Goal: Task Accomplishment & Management: Manage account settings

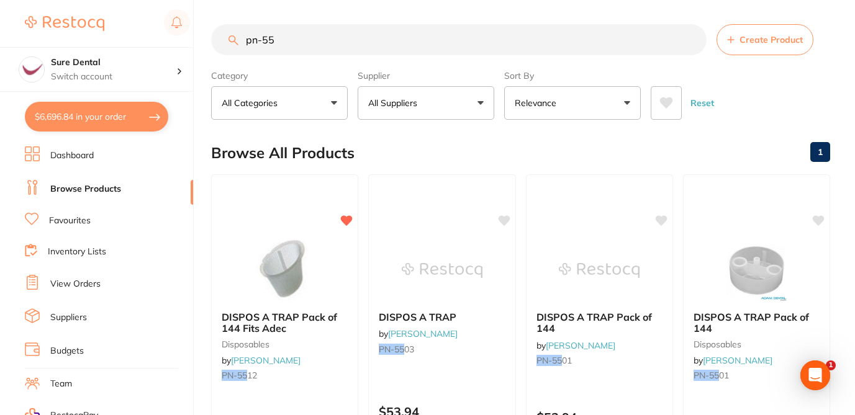
click at [123, 107] on button "$6,696.84 in your order" at bounding box center [96, 117] width 143 height 30
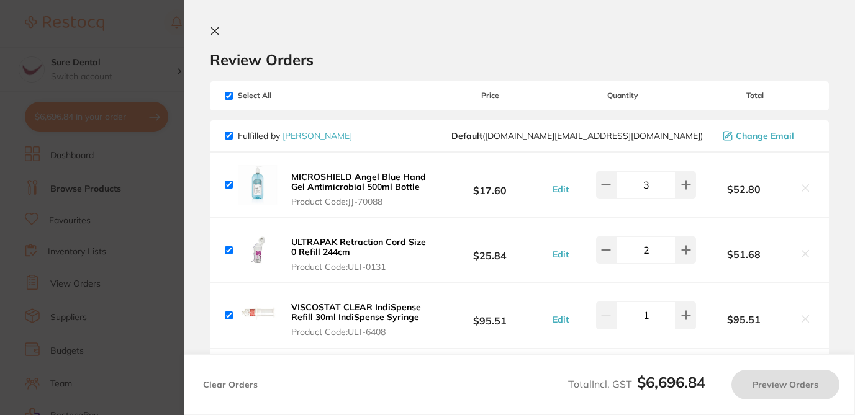
checkbox input "true"
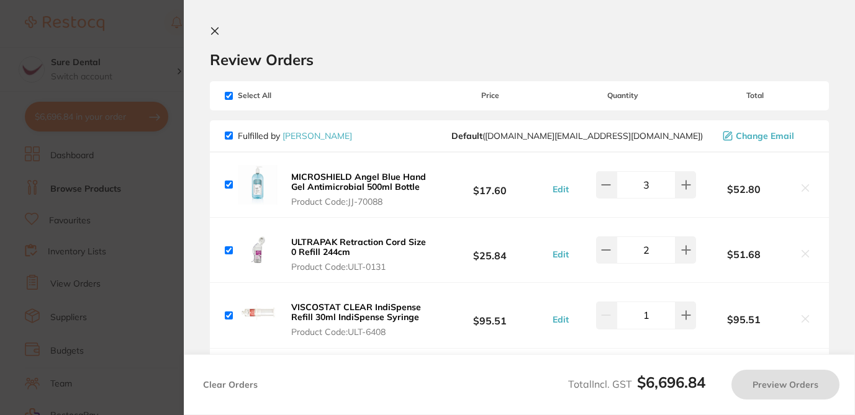
checkbox input "true"
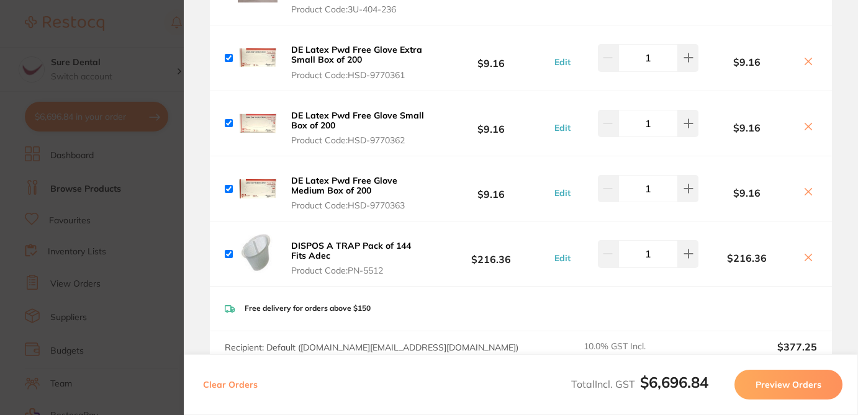
scroll to position [1560, 0]
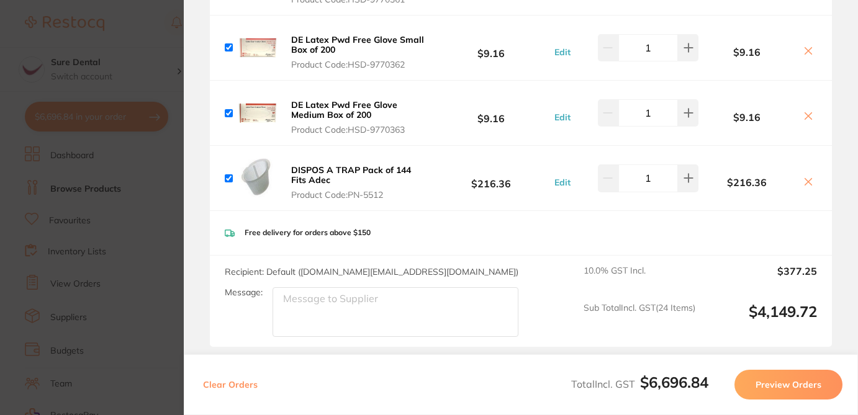
click at [804, 177] on icon at bounding box center [809, 182] width 10 height 10
checkbox input "false"
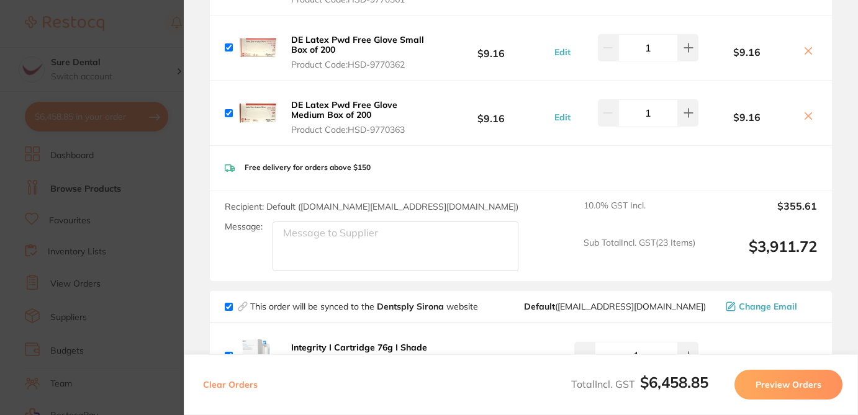
click at [805, 113] on icon at bounding box center [808, 116] width 7 height 7
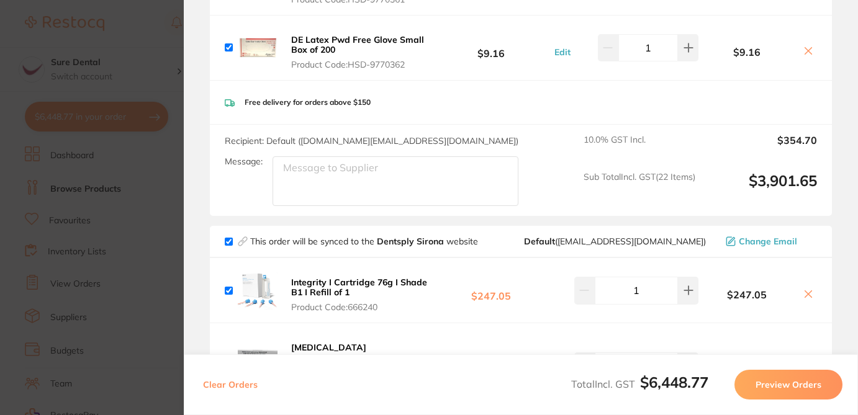
click at [807, 46] on icon at bounding box center [809, 51] width 10 height 10
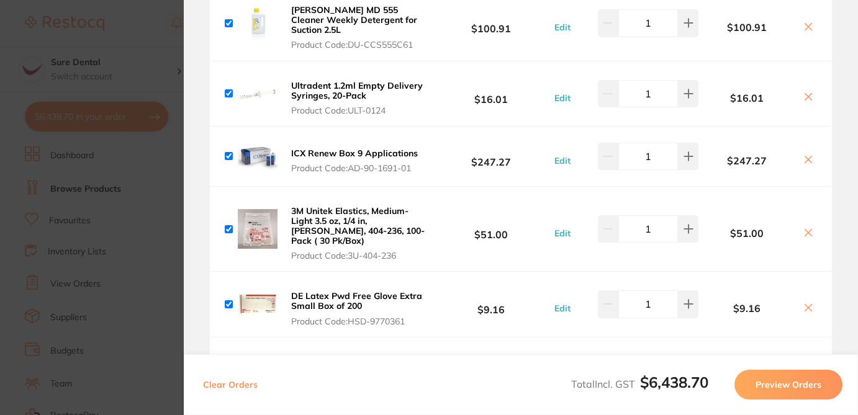
scroll to position [1297, 0]
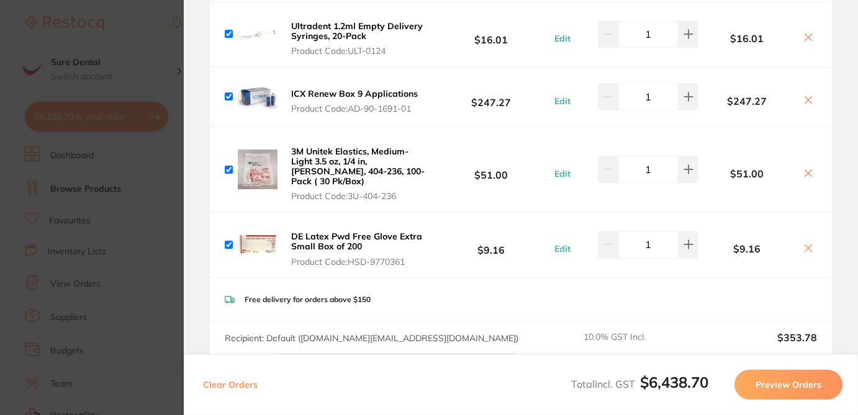
click at [804, 243] on icon at bounding box center [809, 248] width 10 height 10
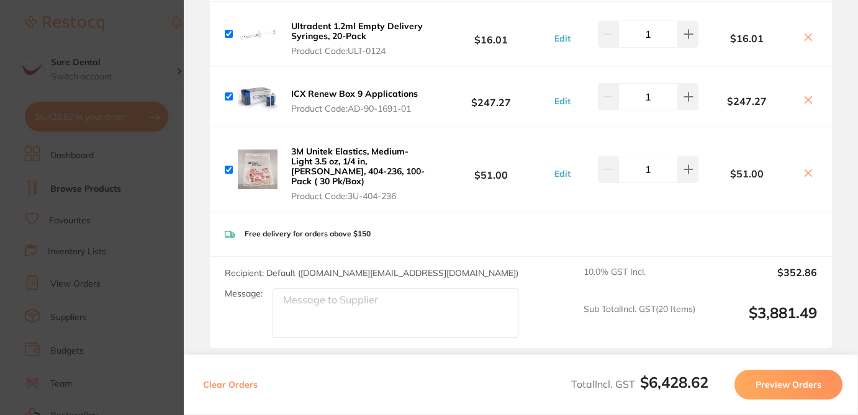
click at [173, 179] on section "Update RRP Set your pre negotiated price for this item. Item Agreed RRP (excl. …" at bounding box center [429, 207] width 858 height 415
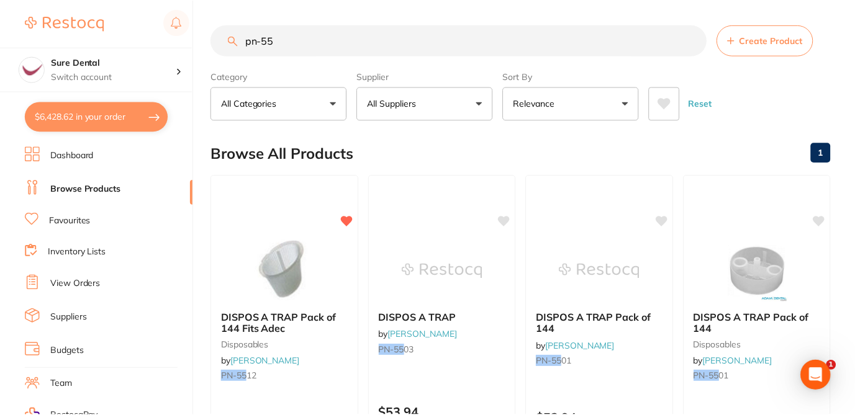
scroll to position [1, 0]
click at [285, 40] on input "pn-55" at bounding box center [459, 39] width 496 height 31
type input "p"
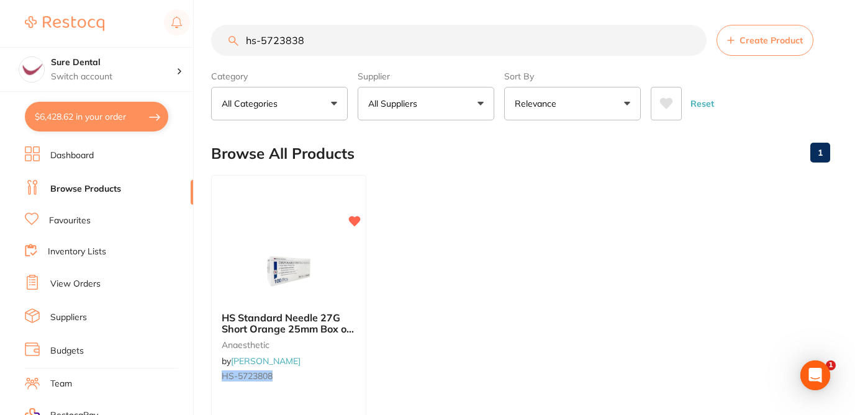
scroll to position [0, 0]
type input "hs-5723838"
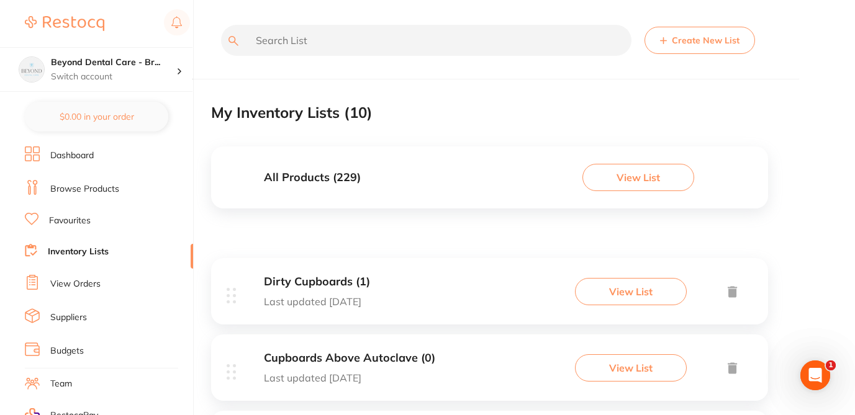
click at [419, 47] on input "text" at bounding box center [426, 40] width 410 height 31
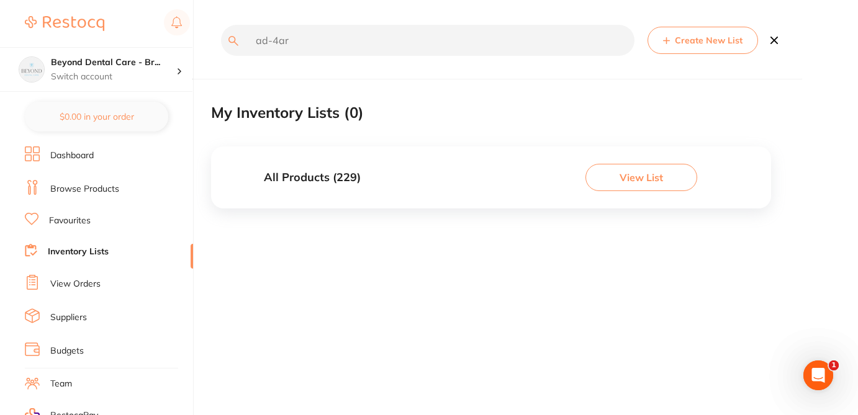
type input "ad-4art"
click at [76, 191] on link "Browse Products" at bounding box center [84, 189] width 69 height 12
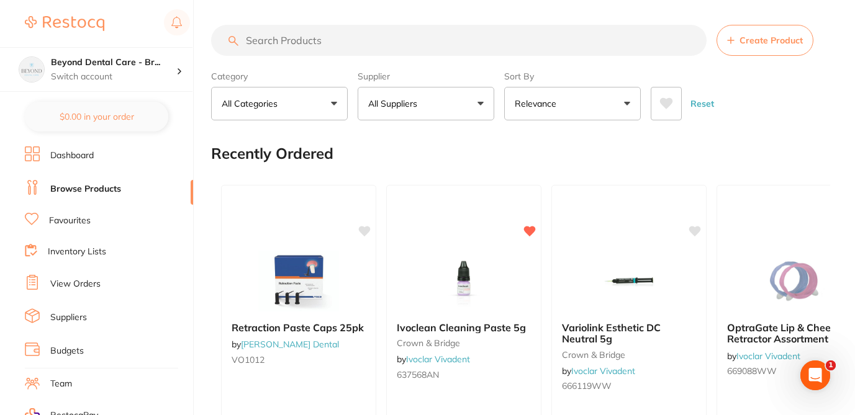
click at [304, 43] on input "search" at bounding box center [459, 40] width 496 height 31
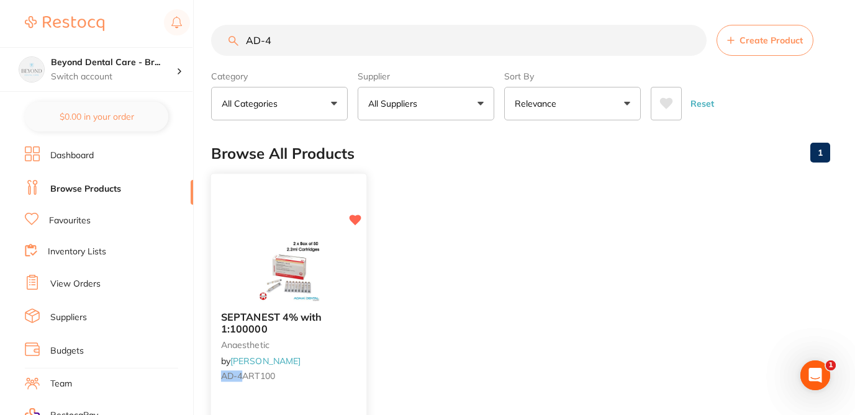
type input "AD-4"
click at [350, 364] on div "SEPTANEST 4% with 1:100000 anaesthetic by Adam Dental AD-4 ART100" at bounding box center [288, 349] width 155 height 95
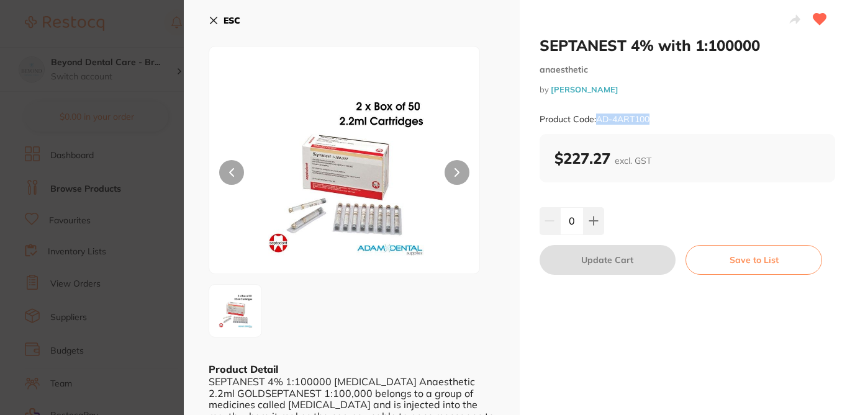
drag, startPoint x: 659, startPoint y: 123, endPoint x: 592, endPoint y: 121, distance: 67.1
click at [592, 121] on div "Product Code: AD-4ART100" at bounding box center [688, 119] width 296 height 30
copy small "AD-4ART100"
click at [763, 260] on button "Save to List" at bounding box center [754, 260] width 137 height 30
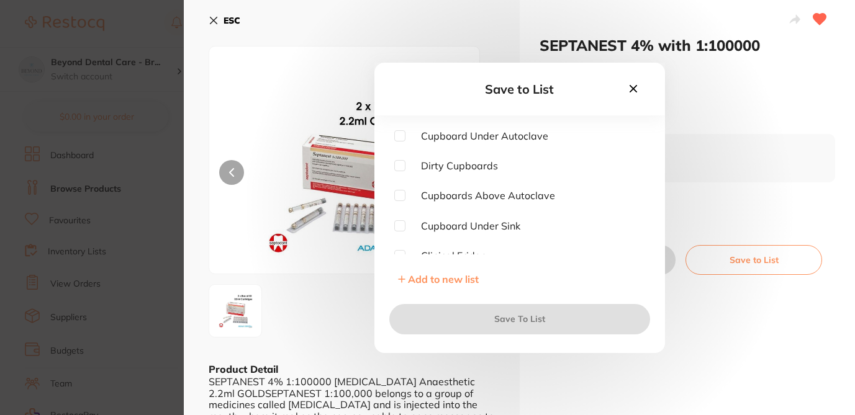
click at [456, 278] on span "Add to new list" at bounding box center [443, 279] width 71 height 12
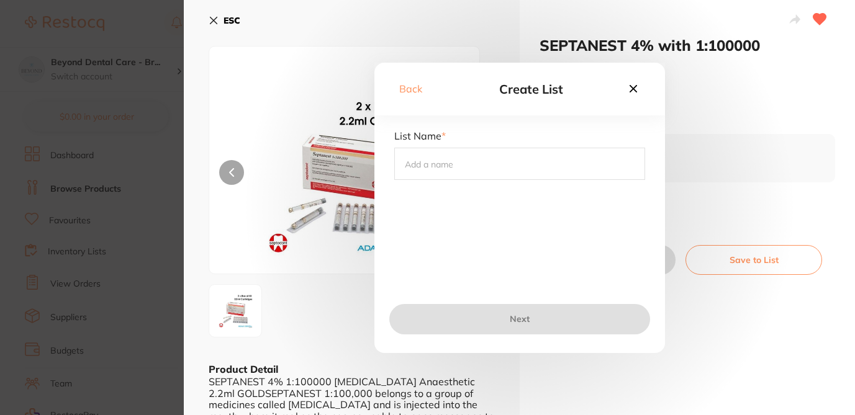
click at [442, 171] on input "text" at bounding box center [519, 164] width 251 height 32
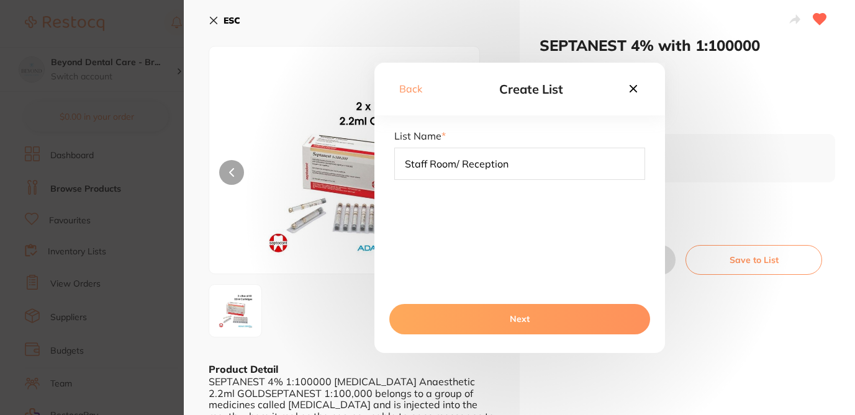
type input "Staff Room/ Reception"
click at [522, 320] on button "Next" at bounding box center [519, 319] width 261 height 30
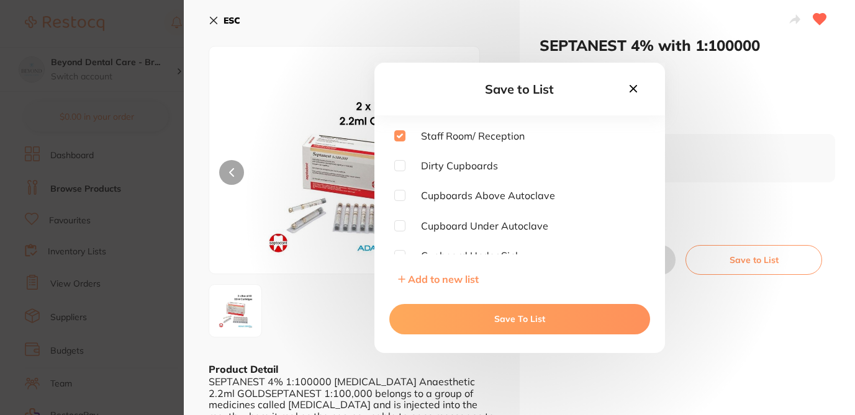
click at [533, 317] on button "Save To List" at bounding box center [519, 319] width 261 height 30
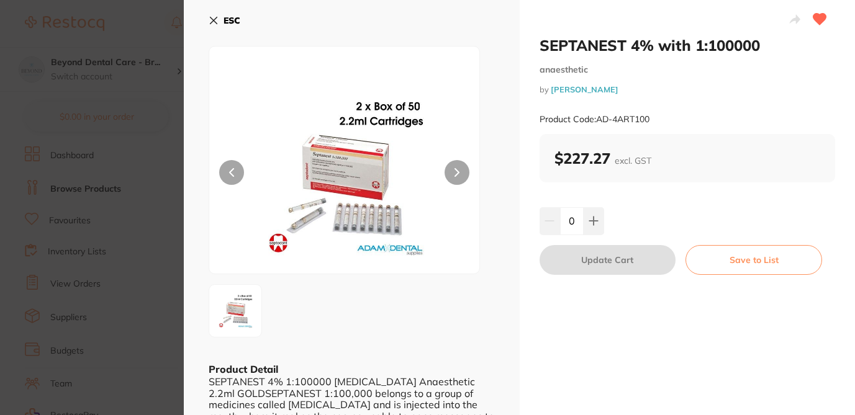
click at [209, 18] on icon at bounding box center [214, 21] width 10 height 10
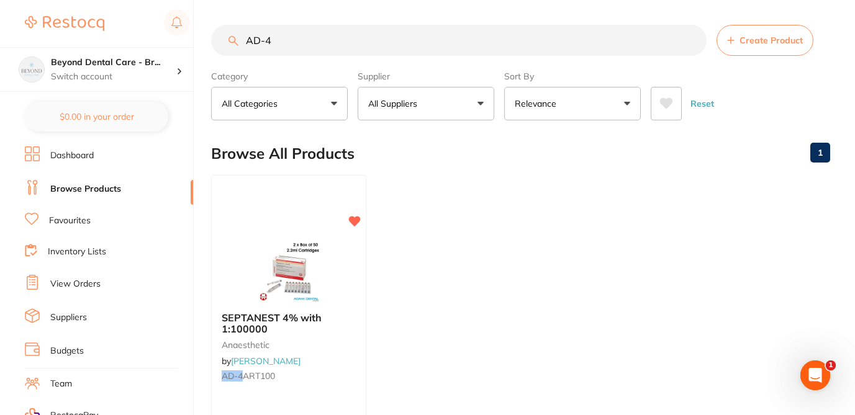
checkbox input "true"
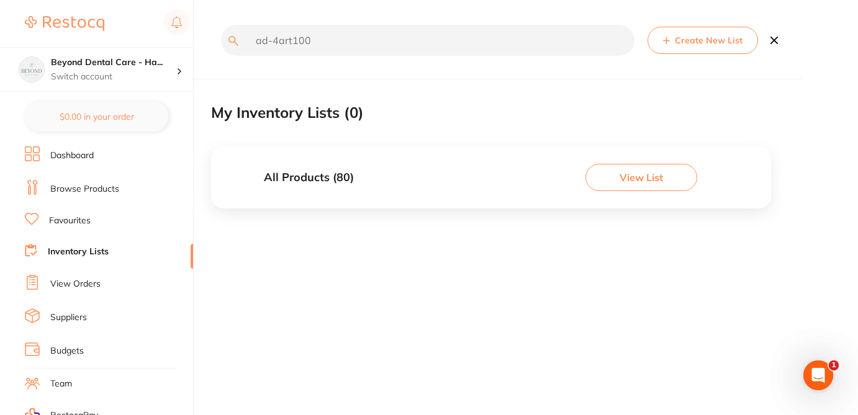
drag, startPoint x: 292, startPoint y: 39, endPoint x: 228, endPoint y: 37, distance: 64.0
click at [228, 38] on div "ad-4art100 Create New List" at bounding box center [491, 49] width 560 height 49
type input "ad-4art100"
click at [101, 187] on link "Browse Products" at bounding box center [84, 189] width 69 height 12
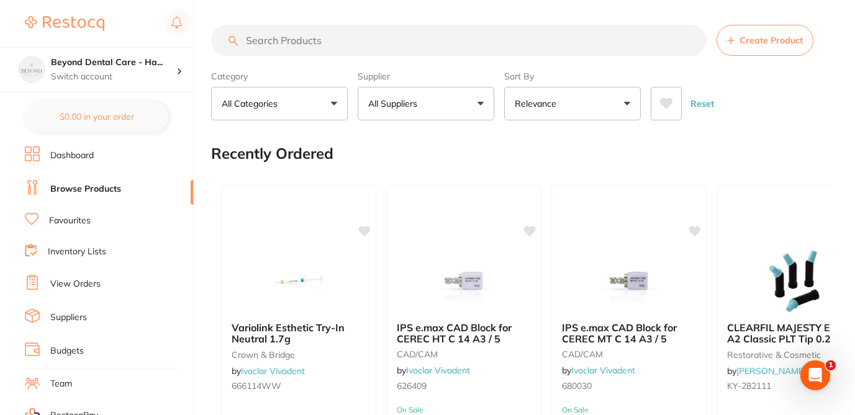
click at [267, 41] on input "search" at bounding box center [459, 40] width 496 height 31
paste input "AD-4ART100"
click at [267, 41] on input "search" at bounding box center [459, 40] width 496 height 31
paste input "AD-4ART100"
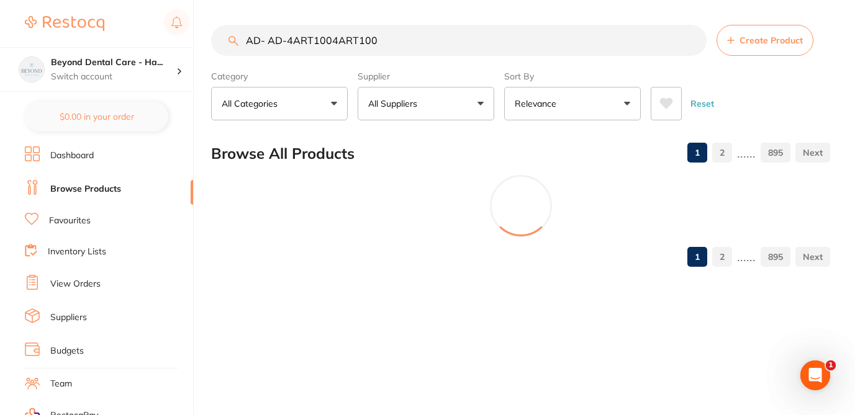
drag, startPoint x: 390, startPoint y: 40, endPoint x: 315, endPoint y: 38, distance: 75.2
click at [315, 38] on input "AD- AD-4ART1004ART100" at bounding box center [459, 40] width 496 height 31
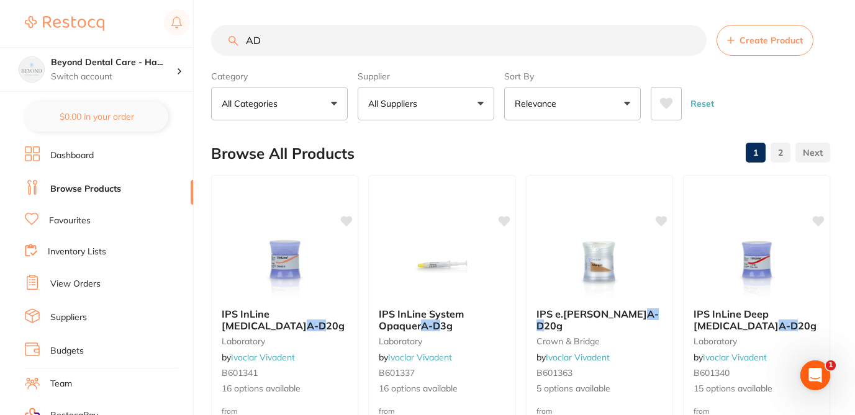
type input "A"
paste input "AD-4ART100"
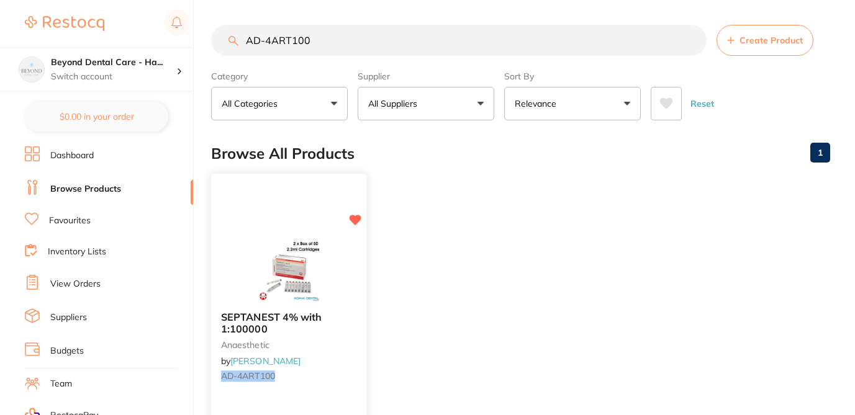
type input "AD-4ART100"
click at [337, 363] on div "SEPTANEST 4% with 1:100000 anaesthetic by Adam Dental AD-4ART100" at bounding box center [288, 349] width 155 height 95
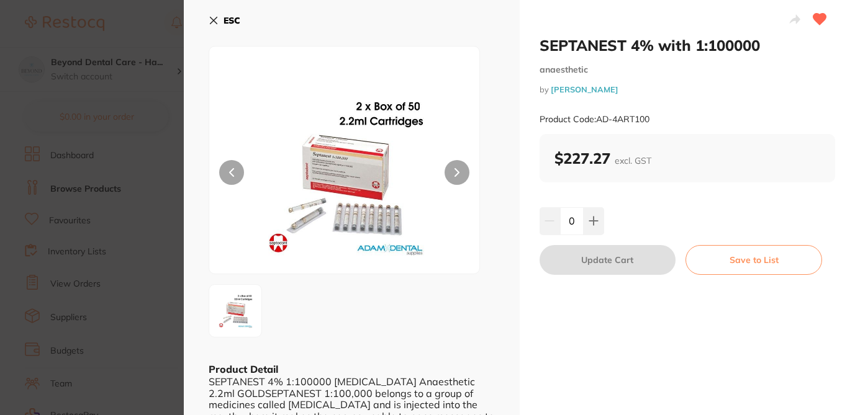
click at [721, 258] on button "Save to List" at bounding box center [754, 260] width 137 height 30
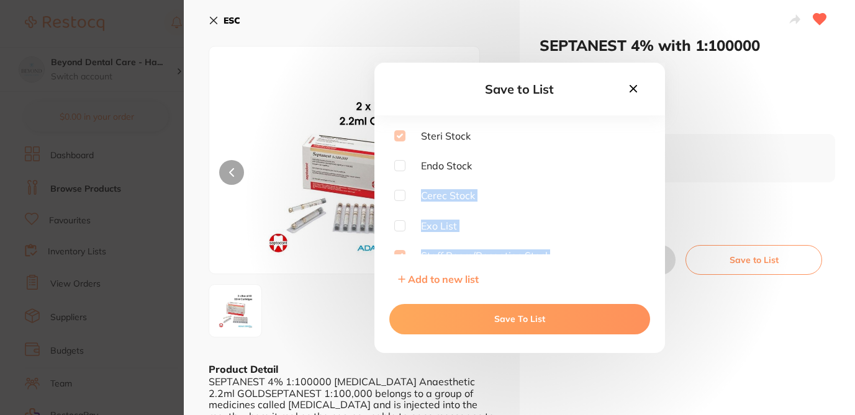
scroll to position [9, 0]
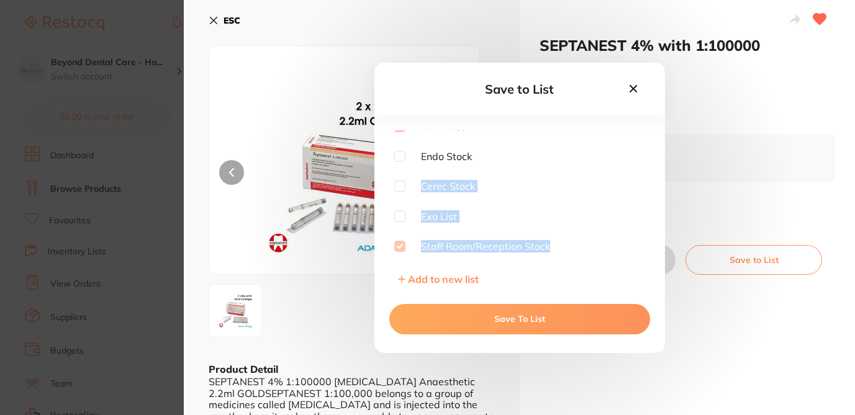
drag, startPoint x: 639, startPoint y: 161, endPoint x: 643, endPoint y: 248, distance: 87.0
click at [643, 248] on div "Steri Stock Endo Stock Cerec Stock Exo List Staff Room/Reception Stock Add to n…" at bounding box center [519, 210] width 291 height 161
click at [462, 327] on button "Save To List" at bounding box center [519, 319] width 261 height 30
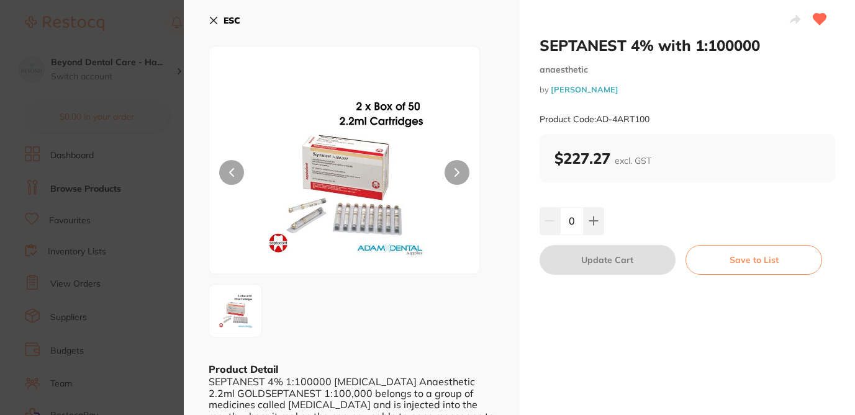
click at [109, 306] on section "SEPTANEST 4% with 1:100000 anaesthetic by Adam Dental Product Code: AD-4ART100 …" at bounding box center [427, 207] width 855 height 415
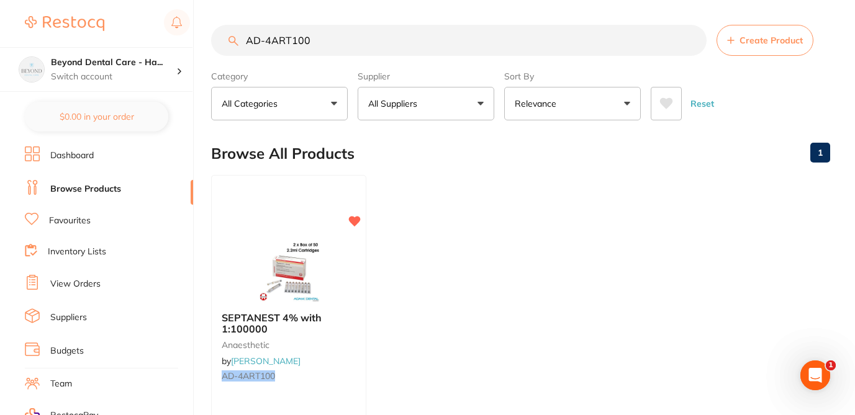
click at [87, 253] on link "Inventory Lists" at bounding box center [77, 252] width 58 height 12
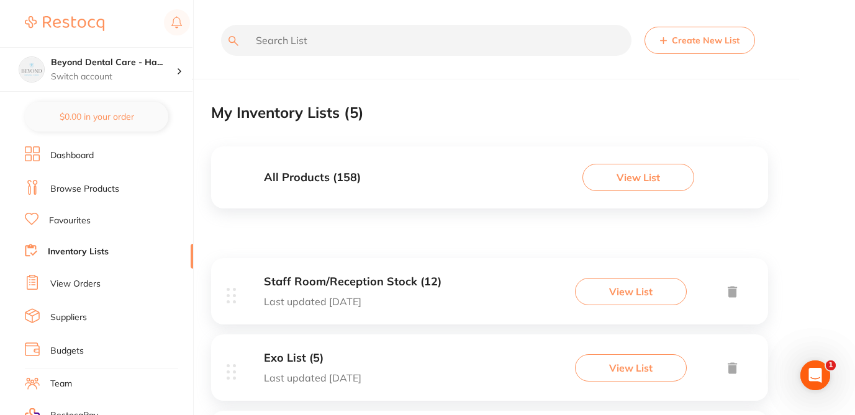
click at [372, 47] on input "text" at bounding box center [426, 40] width 410 height 31
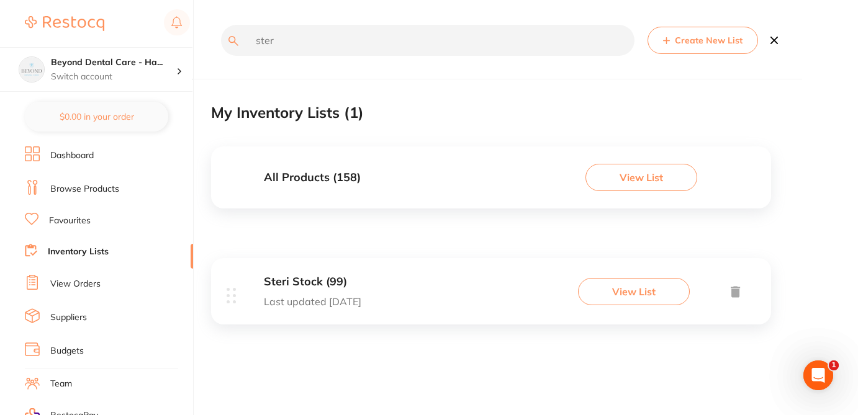
type input "ster"
click at [656, 292] on button "View List" at bounding box center [634, 291] width 112 height 27
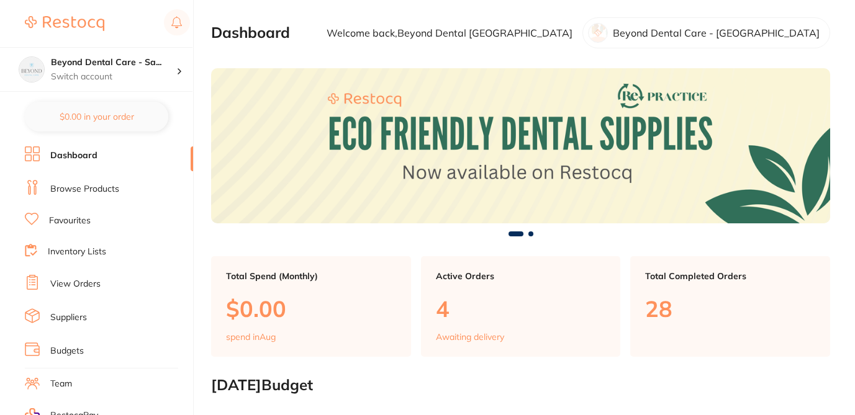
click at [109, 194] on link "Browse Products" at bounding box center [84, 189] width 69 height 12
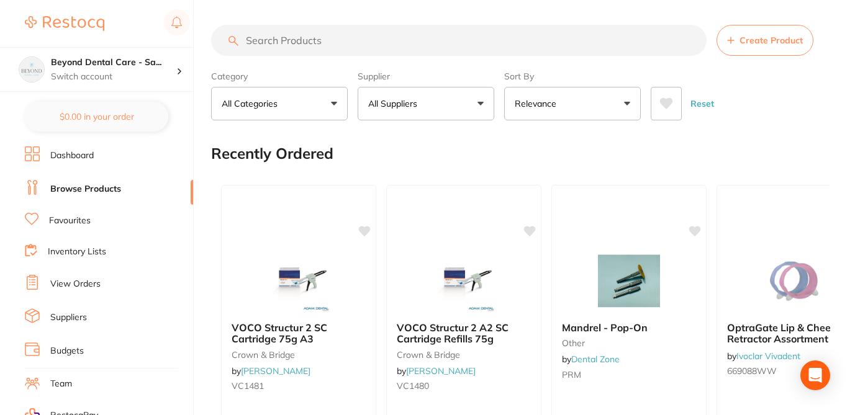
click at [253, 40] on input "search" at bounding box center [459, 40] width 496 height 31
paste input "AD-4ART100"
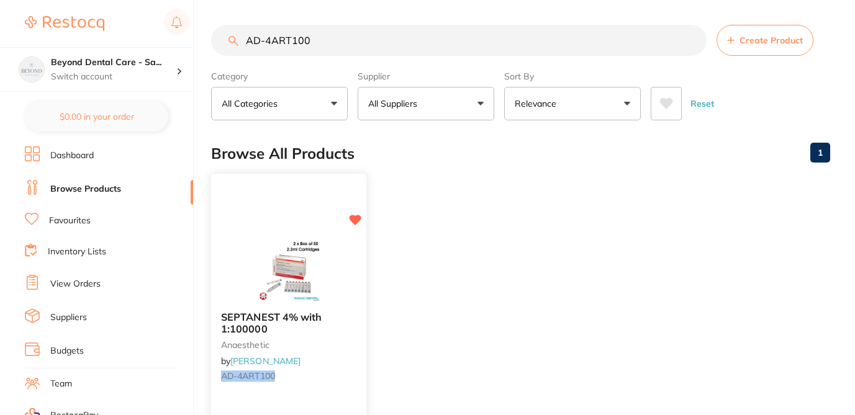
type input "AD-4ART100"
click at [348, 329] on b "SEPTANEST 4% with 1:100000" at bounding box center [288, 323] width 135 height 23
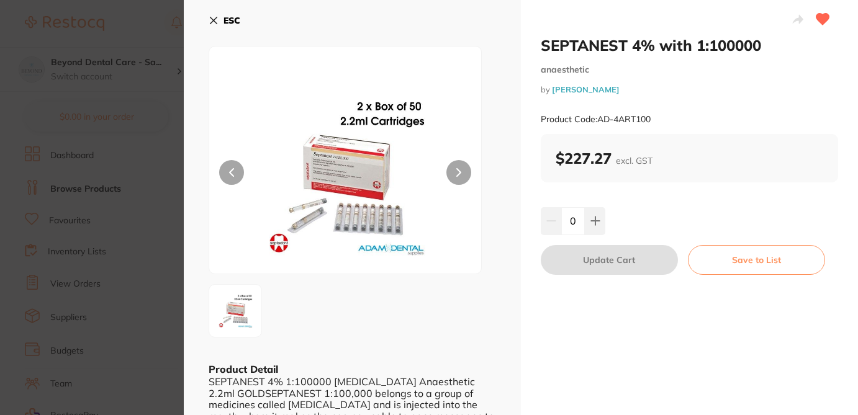
click at [754, 264] on button "Save to List" at bounding box center [756, 260] width 137 height 30
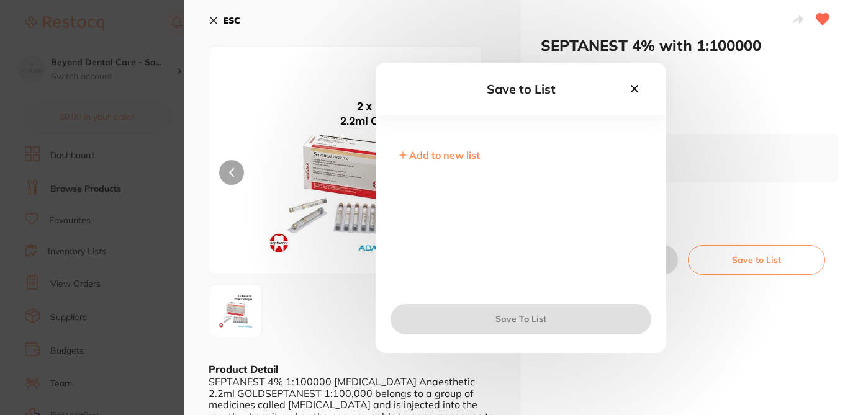
click at [468, 156] on span "Add to new list" at bounding box center [444, 155] width 71 height 12
click at [446, 166] on input "text" at bounding box center [521, 164] width 251 height 32
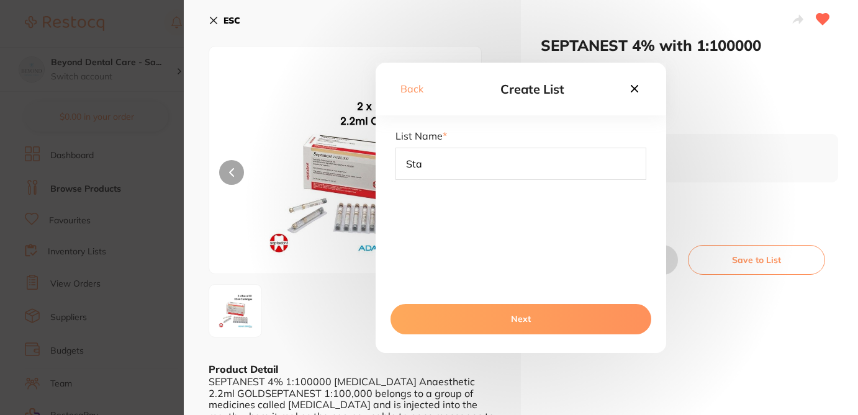
type input "Staff Room/ Reception"
click at [536, 319] on button "Next" at bounding box center [521, 319] width 261 height 30
click at [536, 319] on button "Save To List" at bounding box center [521, 319] width 261 height 30
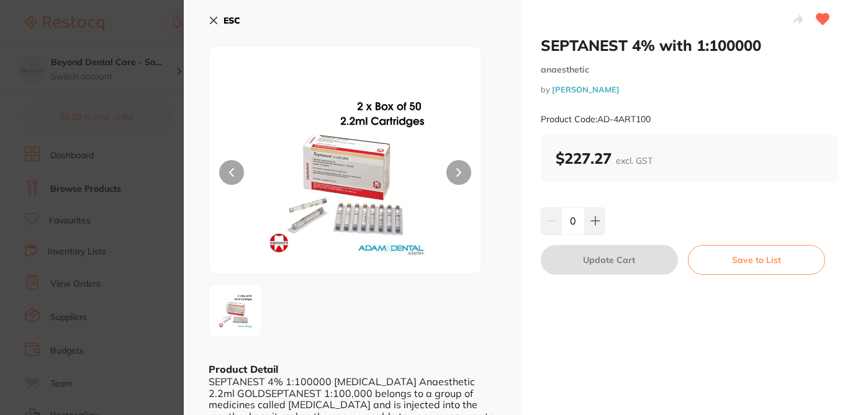
click at [137, 29] on section "SEPTANEST 4% with 1:100000 anaesthetic by Adam Dental Product Code: AD-4ART100 …" at bounding box center [429, 207] width 858 height 415
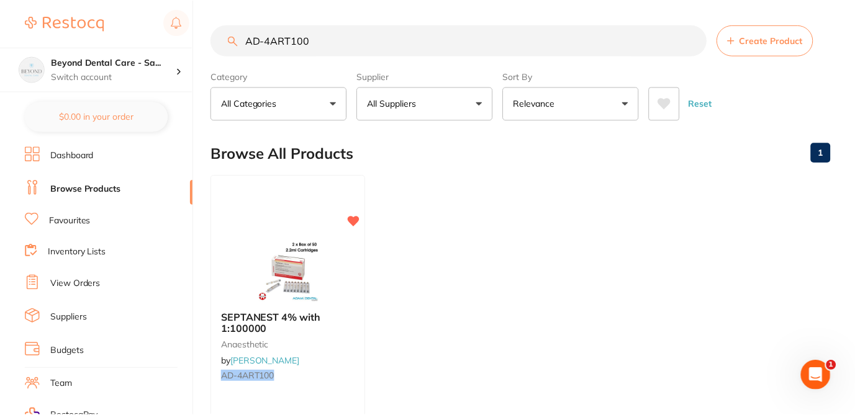
scroll to position [16, 0]
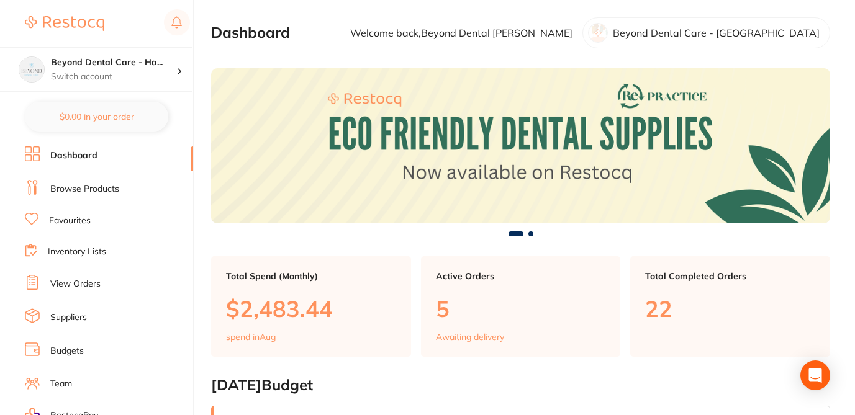
click at [103, 193] on link "Browse Products" at bounding box center [84, 189] width 69 height 12
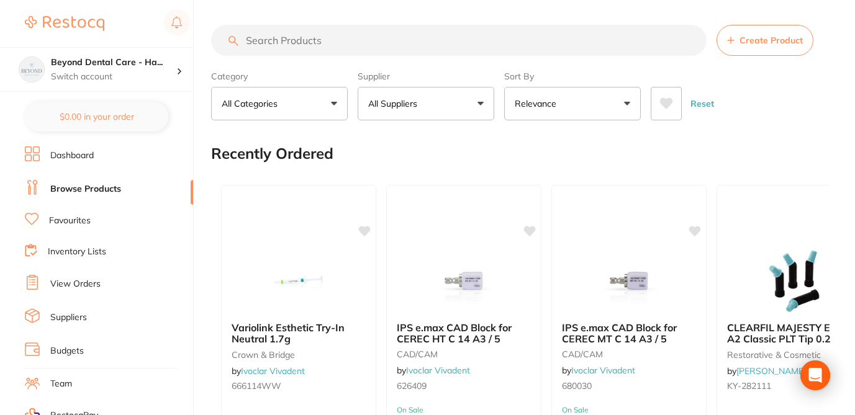
click at [286, 38] on input "search" at bounding box center [459, 40] width 496 height 31
paste input "AD-4ART100"
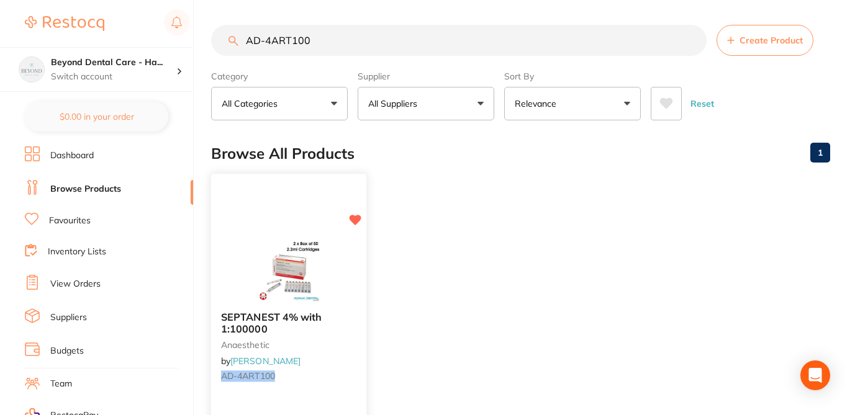
type input "AD-4ART100"
click at [342, 340] on small "anaesthetic" at bounding box center [288, 345] width 135 height 10
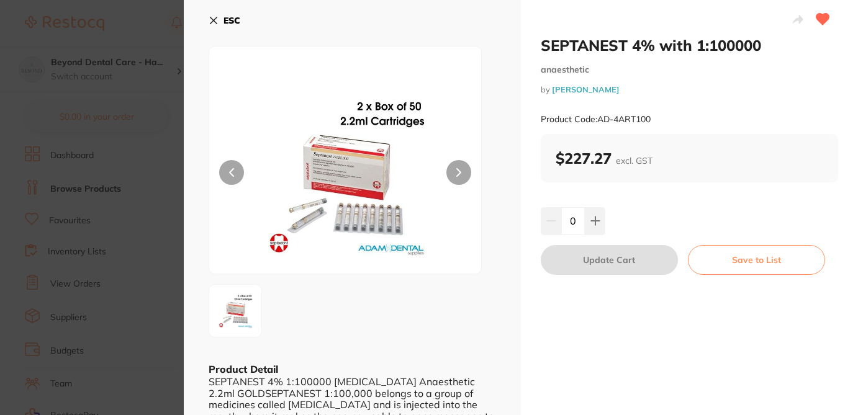
click at [730, 265] on button "Save to List" at bounding box center [756, 260] width 137 height 30
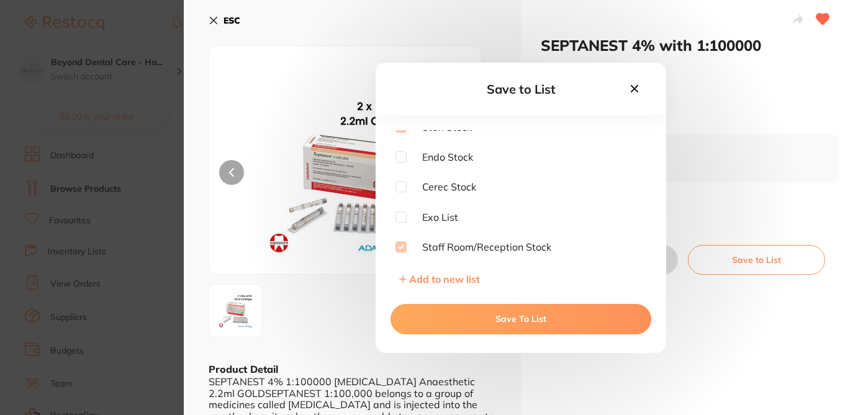
click at [579, 320] on button "Save To List" at bounding box center [521, 319] width 261 height 30
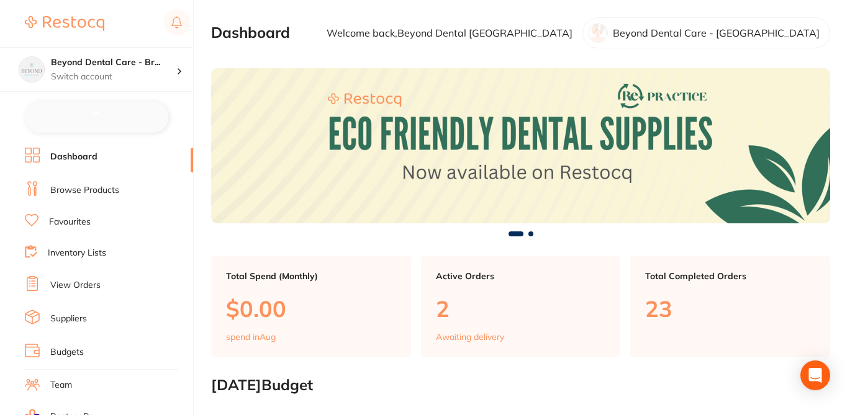
checkbox input "false"
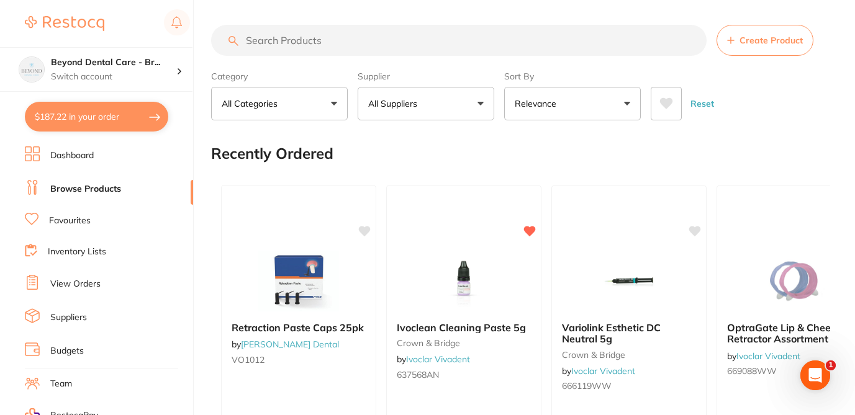
click at [299, 40] on input "search" at bounding box center [459, 40] width 496 height 31
paste input "AD-4ART100"
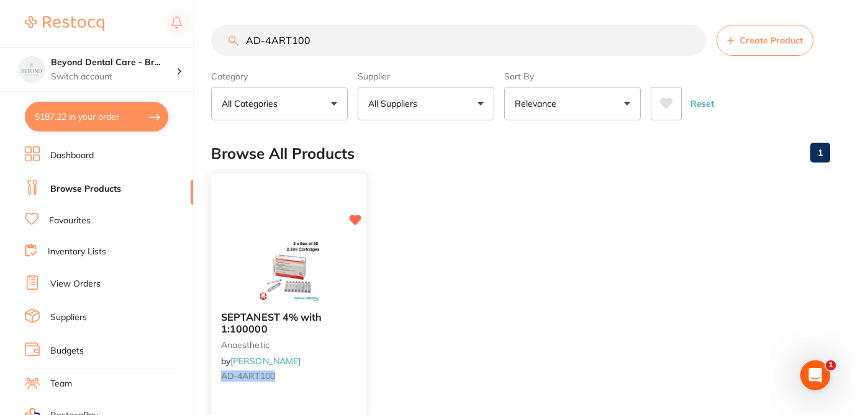
type input "AD-4ART100"
click at [312, 353] on div "SEPTANEST 4% with 1:100000 anaesthetic by Adam Dental AD-4ART100" at bounding box center [288, 349] width 155 height 95
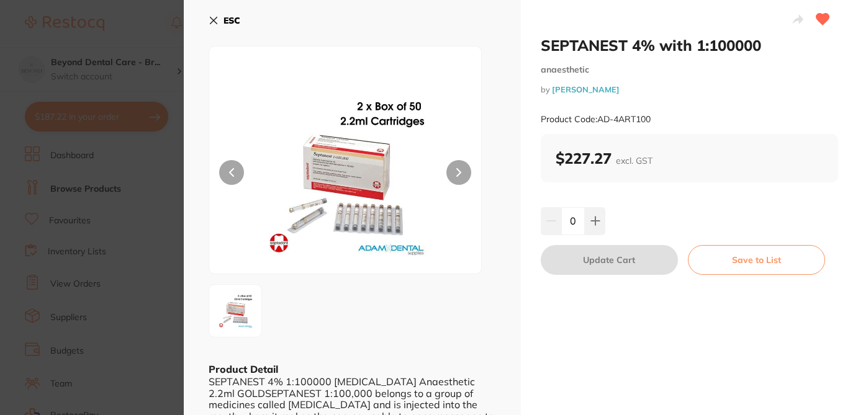
click at [741, 264] on button "Save to List" at bounding box center [756, 260] width 137 height 30
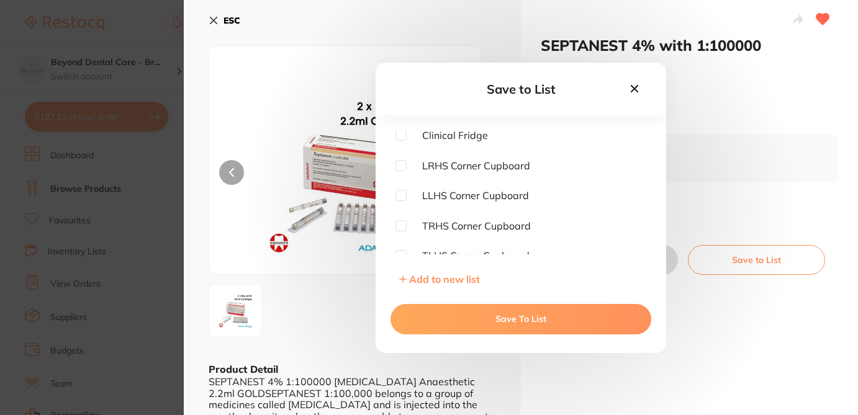
scroll to position [189, 0]
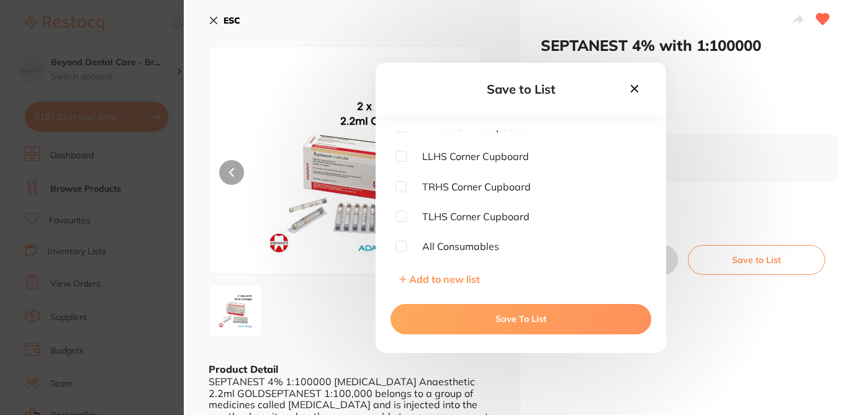
click at [564, 324] on button "Save To List" at bounding box center [521, 319] width 261 height 30
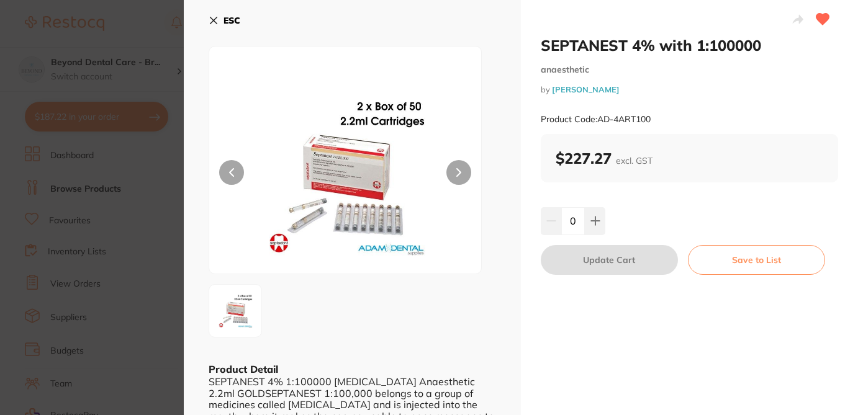
checkbox input "true"
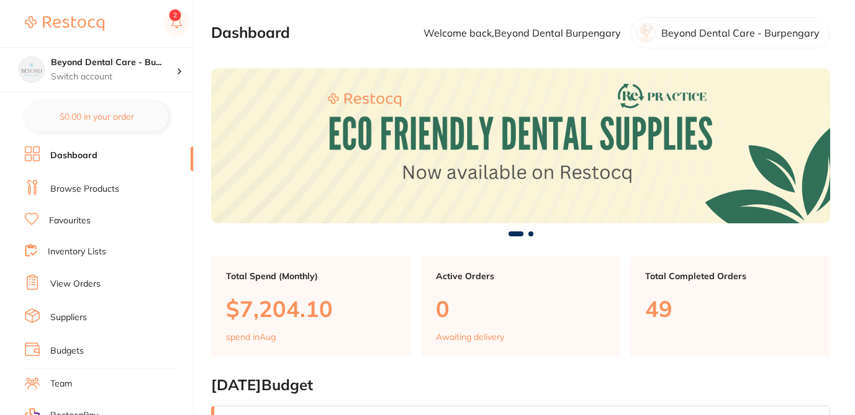
click at [97, 187] on link "Browse Products" at bounding box center [84, 189] width 69 height 12
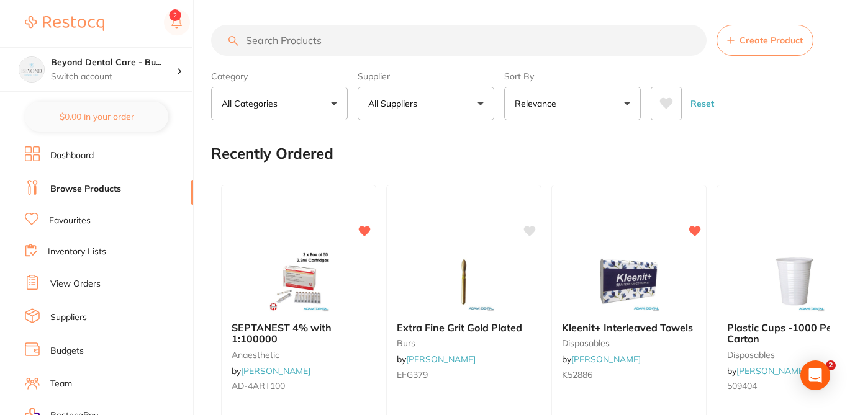
click at [310, 43] on input "search" at bounding box center [459, 40] width 496 height 31
click at [310, 42] on input "search" at bounding box center [459, 40] width 496 height 31
paste input "AD-4ART100"
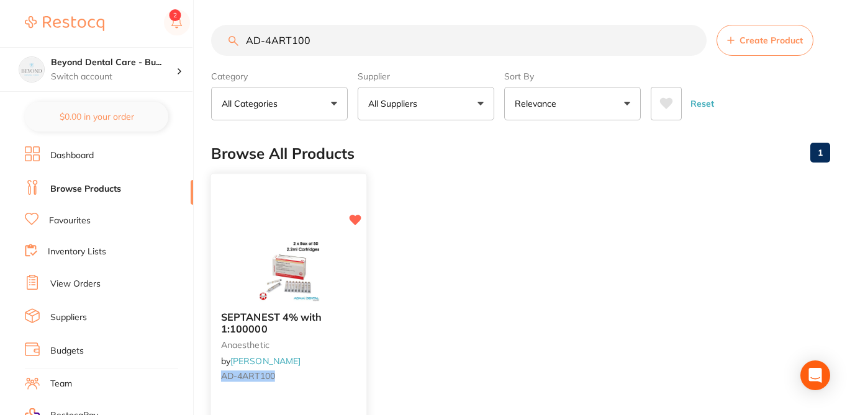
type input "AD-4ART100"
click at [338, 385] on div "SEPTANEST 4% with 1:100000 anaesthetic by [PERSON_NAME] AD-4ART100" at bounding box center [288, 349] width 155 height 95
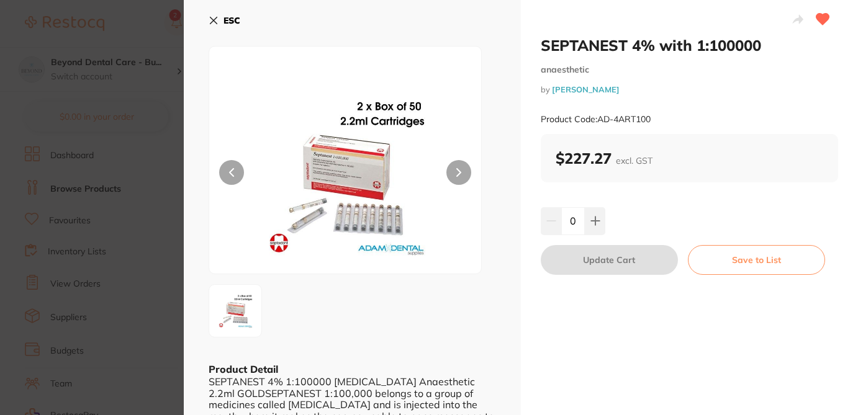
click at [722, 261] on button "Save to List" at bounding box center [756, 260] width 137 height 30
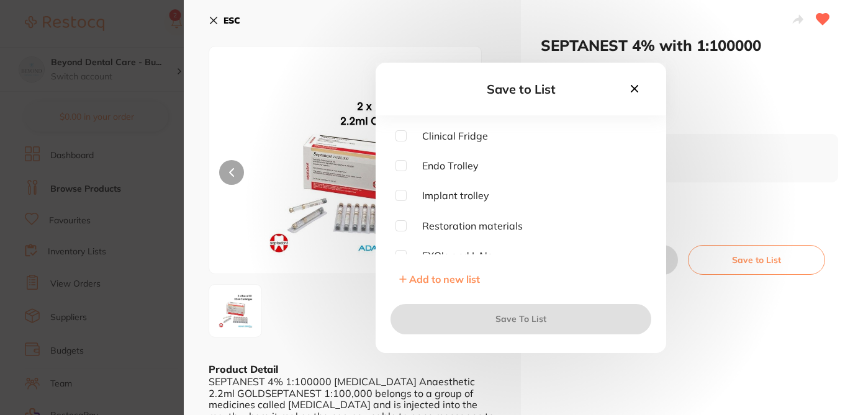
click at [437, 276] on span "Add to new list" at bounding box center [444, 279] width 71 height 12
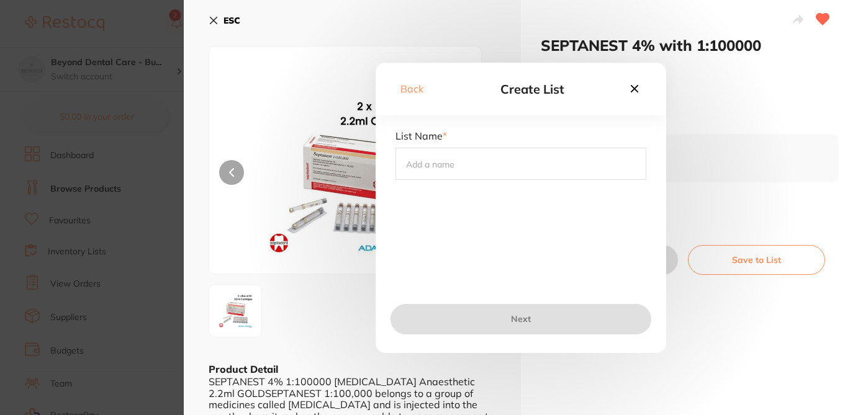
click at [436, 169] on input "text" at bounding box center [521, 164] width 251 height 32
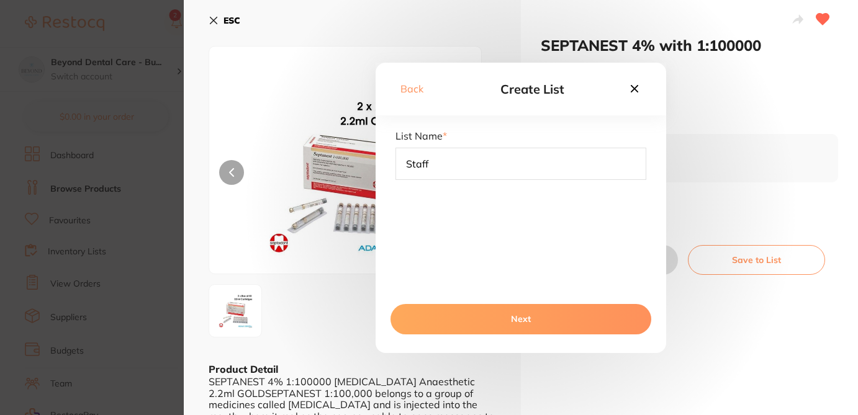
type input "Staff Room/ Reception"
click at [498, 327] on button "Next" at bounding box center [521, 319] width 261 height 30
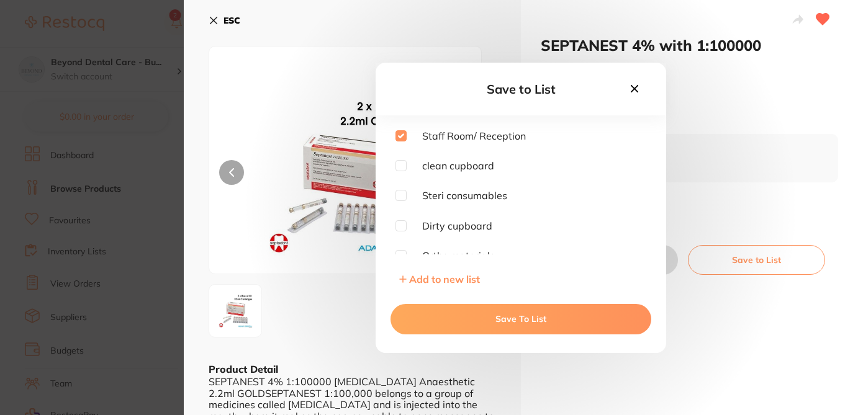
click at [489, 317] on button "Save To List" at bounding box center [521, 319] width 261 height 30
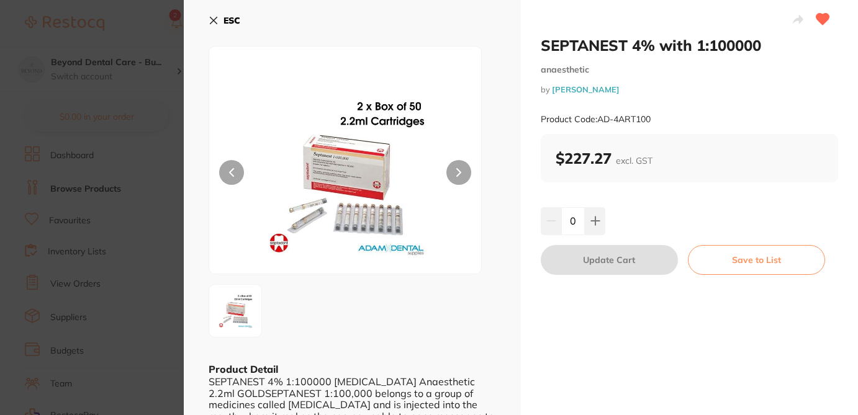
click at [757, 256] on button "Save to List" at bounding box center [756, 260] width 137 height 30
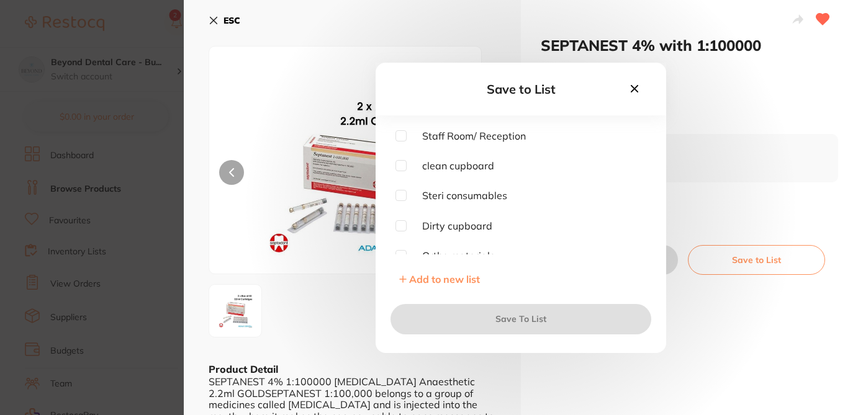
checkbox input "false"
checkbox input "true"
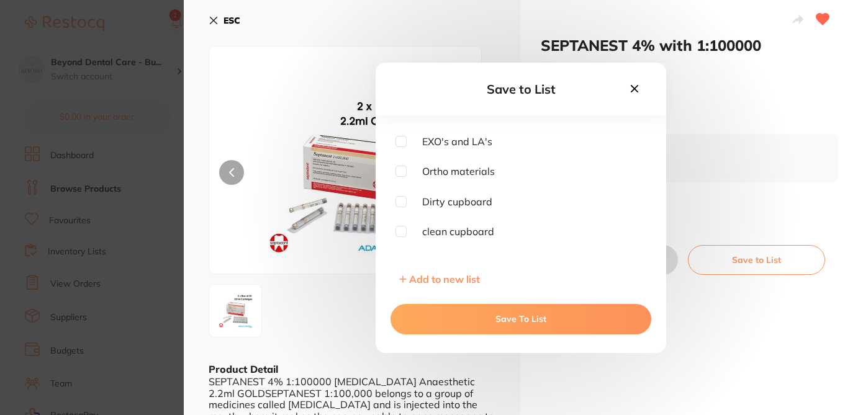
scroll to position [159, 0]
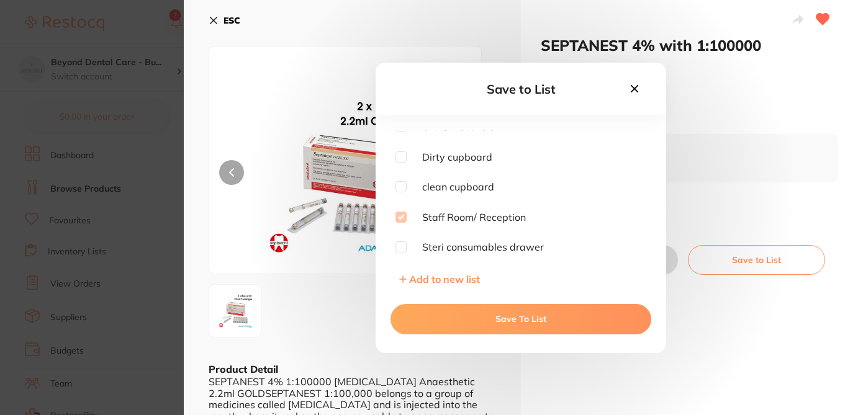
click at [633, 88] on icon at bounding box center [634, 87] width 7 height 7
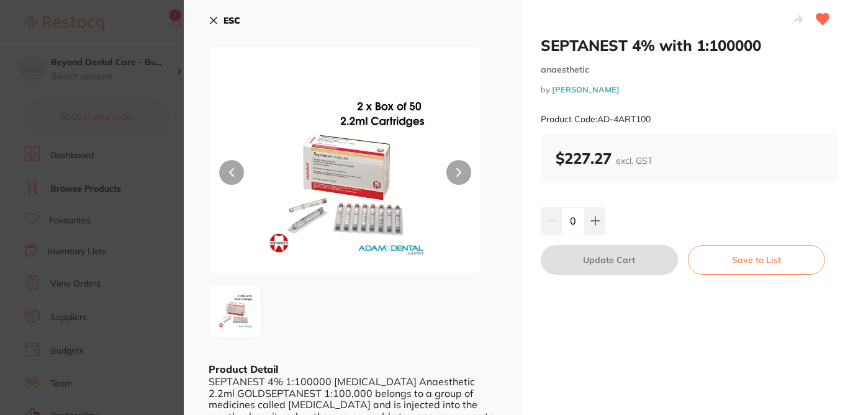
click at [213, 22] on icon at bounding box center [214, 21] width 10 height 10
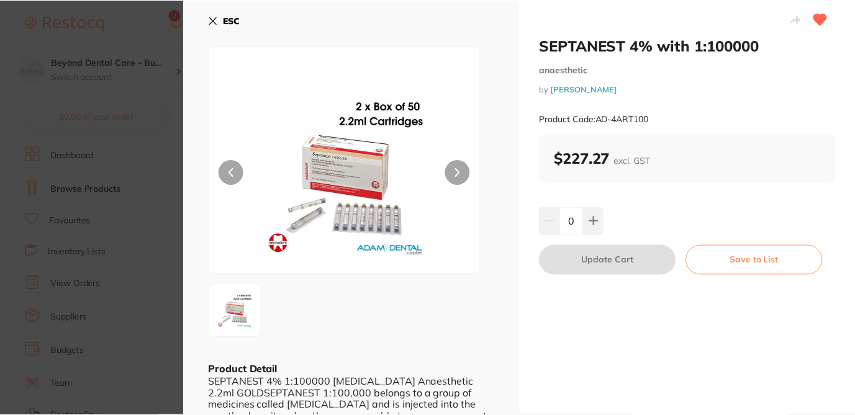
scroll to position [16, 0]
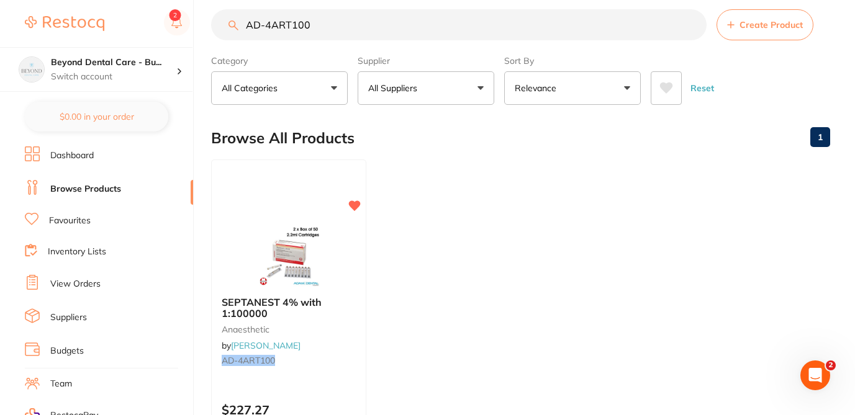
drag, startPoint x: 340, startPoint y: 27, endPoint x: 226, endPoint y: 20, distance: 113.8
click at [225, 22] on input "AD-4ART100" at bounding box center [459, 24] width 496 height 31
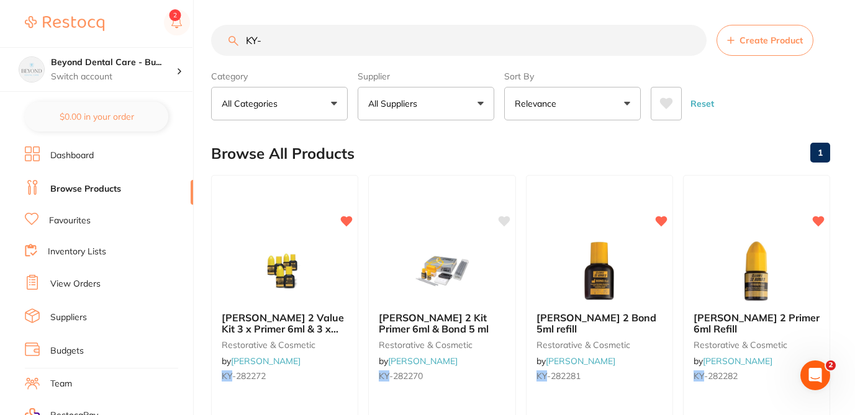
scroll to position [0, 0]
click at [427, 104] on span at bounding box center [424, 103] width 5 height 5
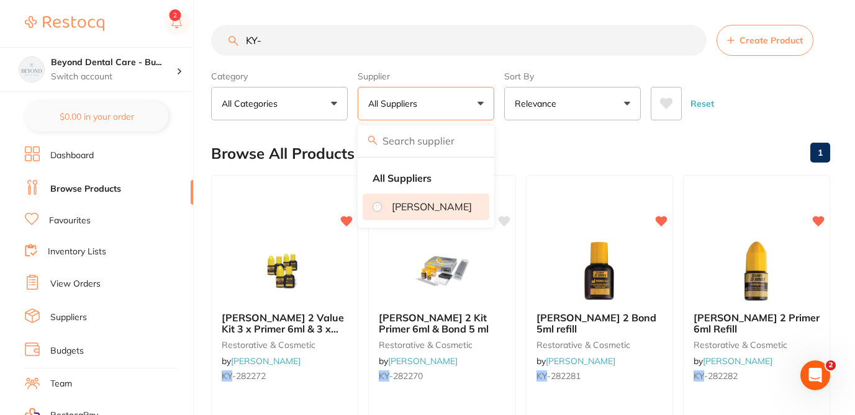
click at [414, 211] on p "[PERSON_NAME]" at bounding box center [432, 206] width 80 height 11
click at [522, 148] on div "Browse All Products 1" at bounding box center [520, 154] width 619 height 42
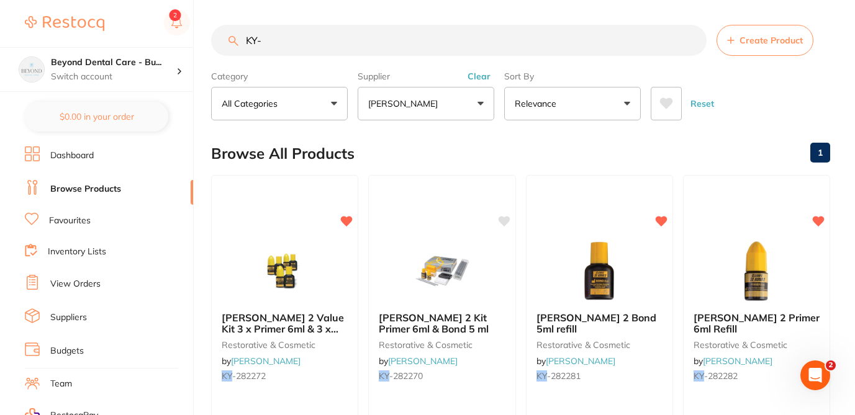
drag, startPoint x: 286, startPoint y: 42, endPoint x: 211, endPoint y: 34, distance: 75.0
click at [211, 34] on div "KY- Create Product" at bounding box center [520, 40] width 619 height 31
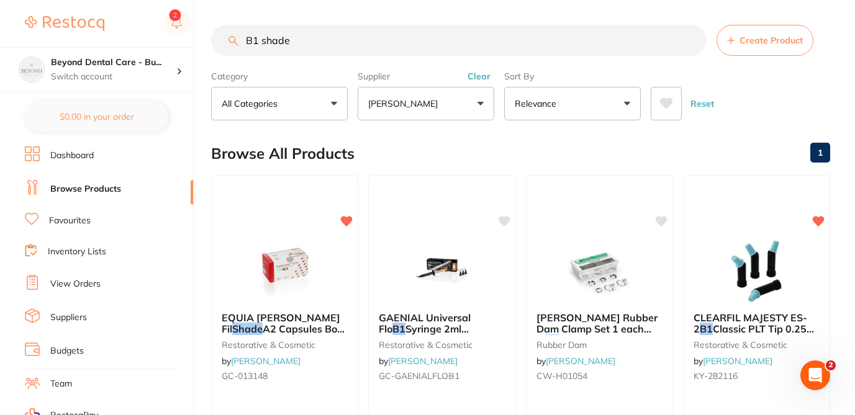
type input "B1 shade"
click at [389, 149] on div "Browse All Products 1" at bounding box center [520, 154] width 619 height 42
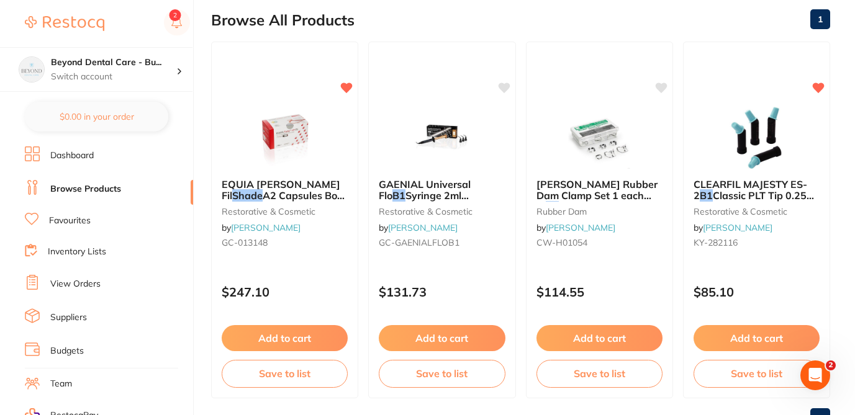
scroll to position [132, 0]
